Goal: Information Seeking & Learning: Learn about a topic

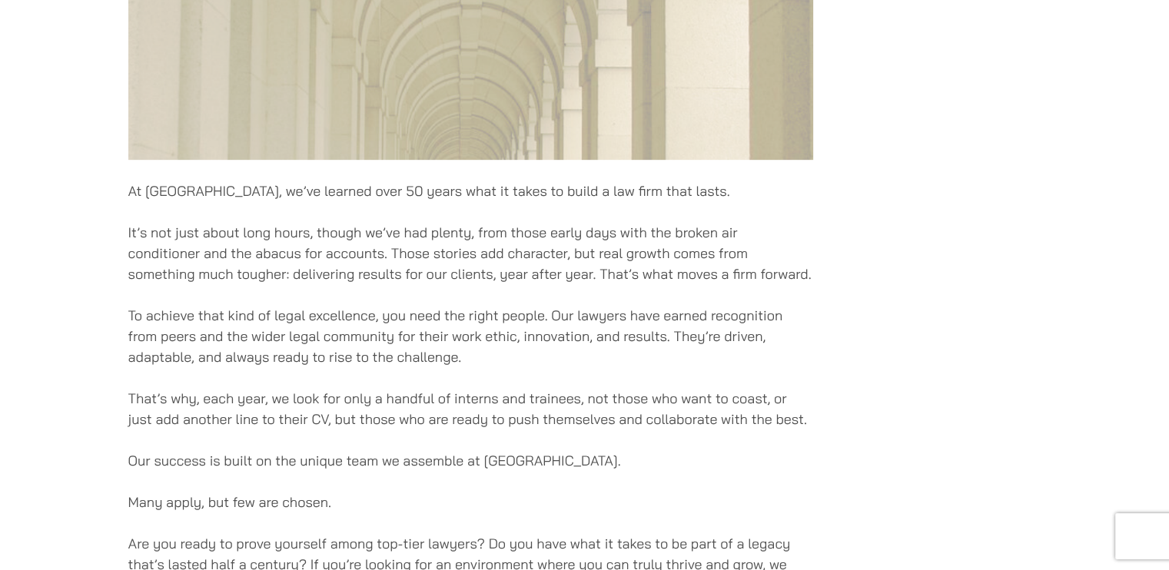
scroll to position [778, 0]
click at [747, 396] on p "That’s why, each year, we look for only a handful of interns and trainees, not …" at bounding box center [470, 409] width 685 height 42
click at [663, 393] on p "That’s why, each year, we look for only a handful of interns and trainees, not …" at bounding box center [470, 409] width 685 height 42
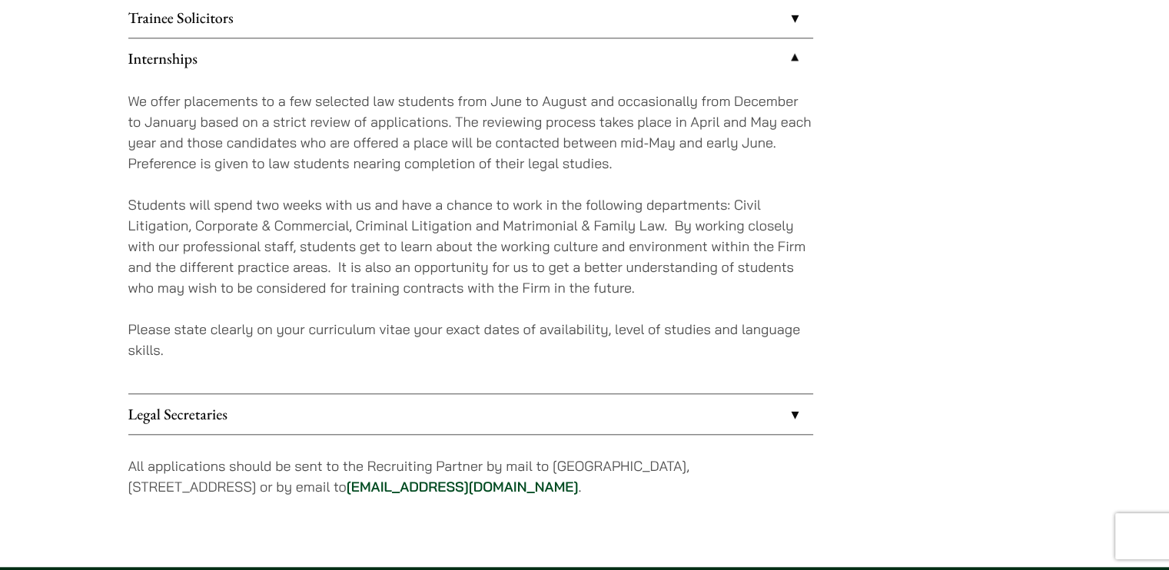
scroll to position [1441, 0]
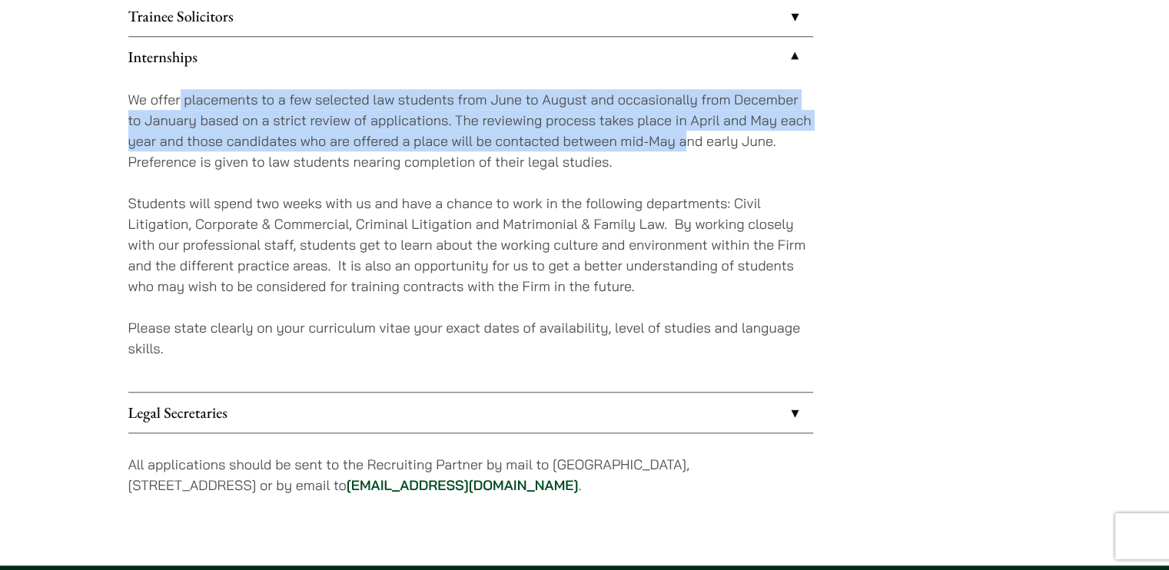
drag, startPoint x: 178, startPoint y: 95, endPoint x: 688, endPoint y: 147, distance: 512.4
click at [688, 147] on p "We offer placements to a few selected law students from June to August and occa…" at bounding box center [470, 130] width 685 height 83
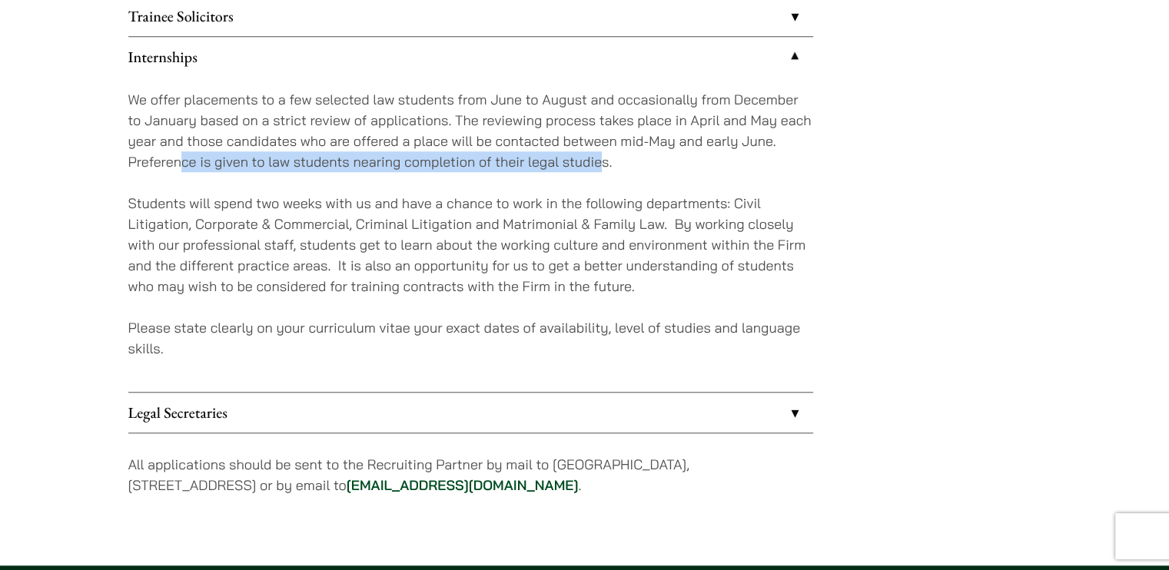
drag, startPoint x: 605, startPoint y: 165, endPoint x: 180, endPoint y: 154, distance: 425.3
click at [180, 154] on p "We offer placements to a few selected law students from June to August and occa…" at bounding box center [470, 130] width 685 height 83
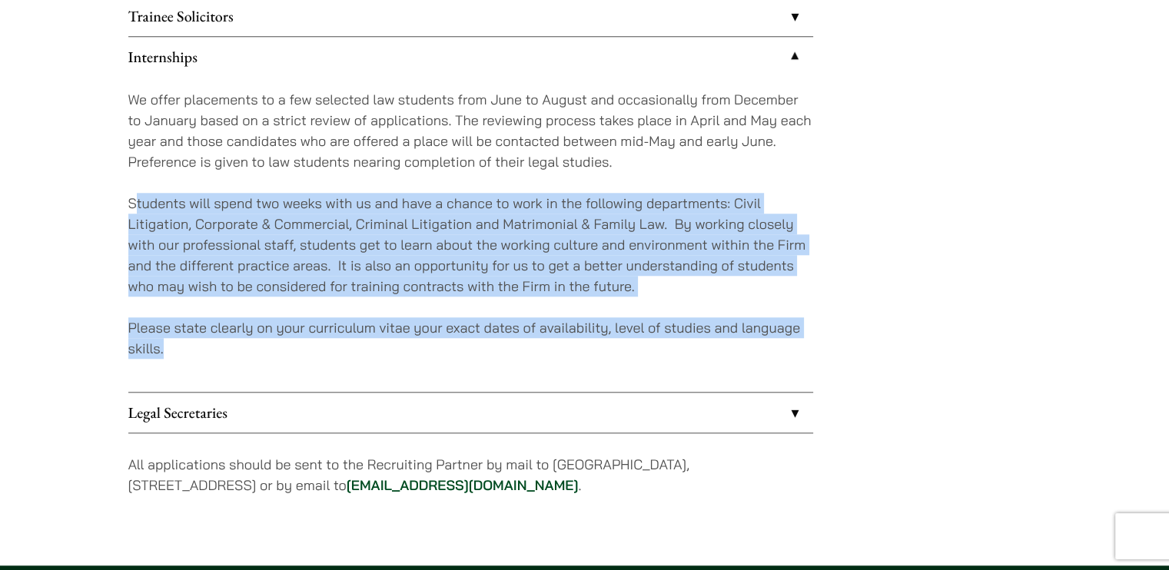
drag, startPoint x: 138, startPoint y: 199, endPoint x: 336, endPoint y: 339, distance: 242.7
click at [336, 339] on div "We offer placements to a few selected law students from June to August and occa…" at bounding box center [470, 234] width 685 height 315
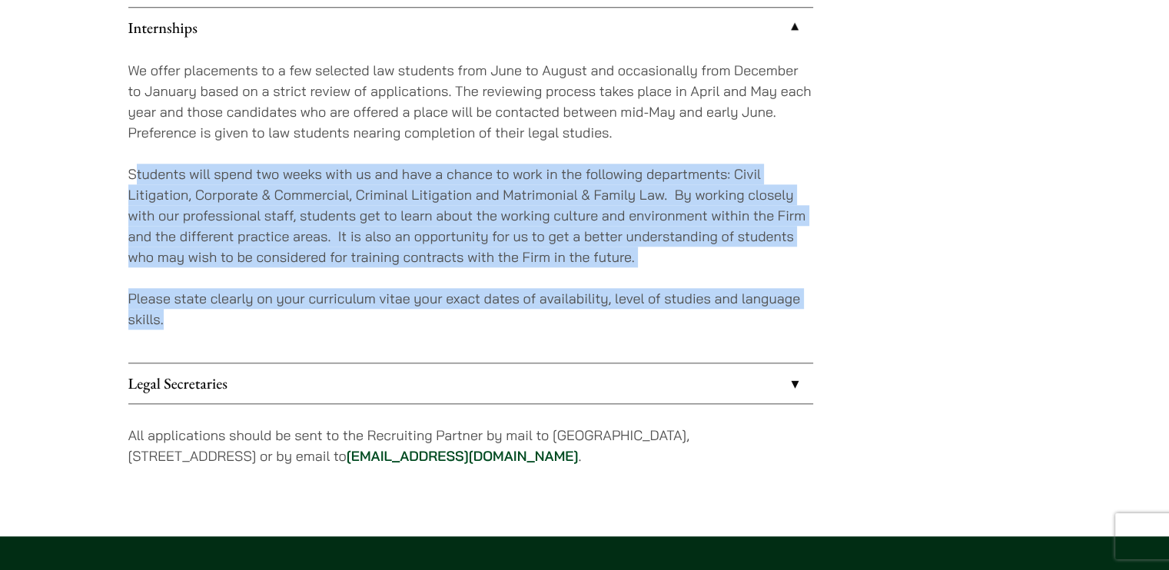
scroll to position [1485, 0]
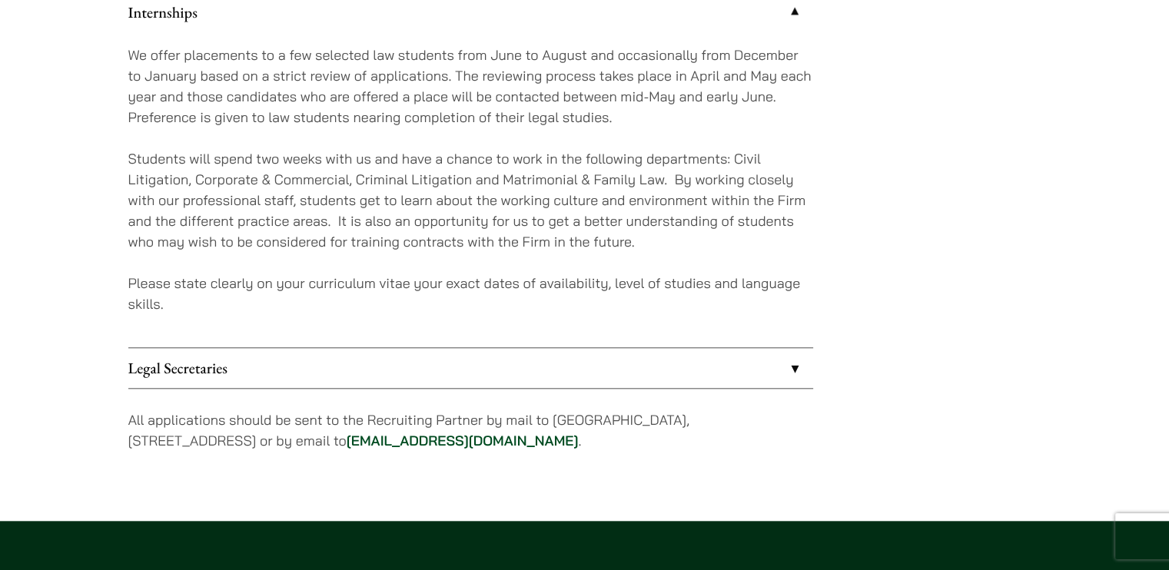
click at [617, 420] on p "All applications should be sent to the Recruiting Partner by mail to [GEOGRAPHI…" at bounding box center [470, 431] width 685 height 42
click at [473, 91] on p "We offer placements to a few selected law students from June to August and occa…" at bounding box center [470, 86] width 685 height 83
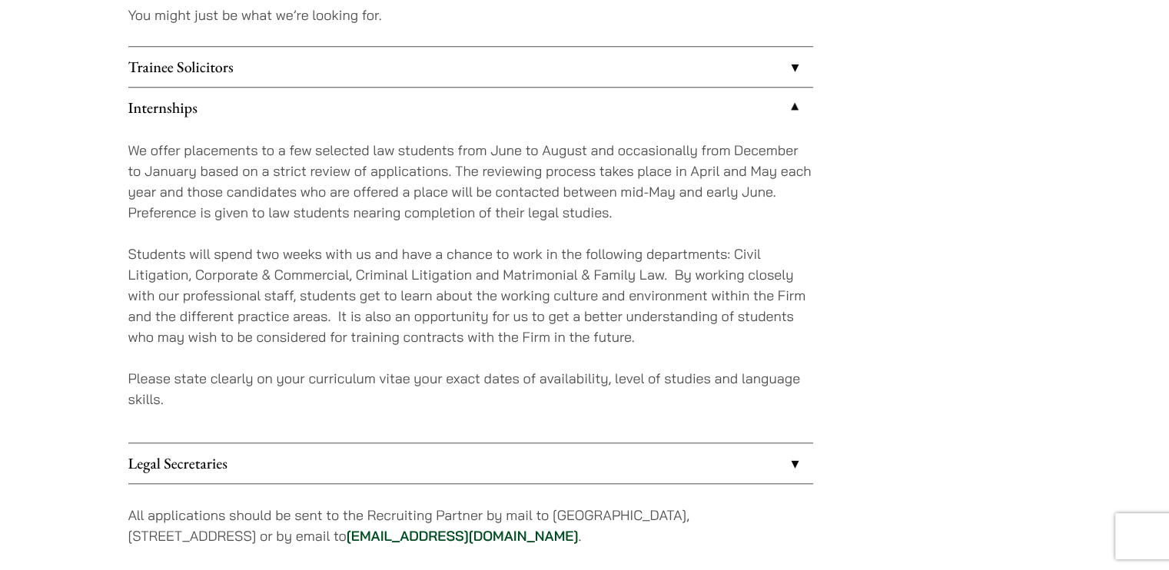
scroll to position [1387, 0]
